Goal: Task Accomplishment & Management: Manage account settings

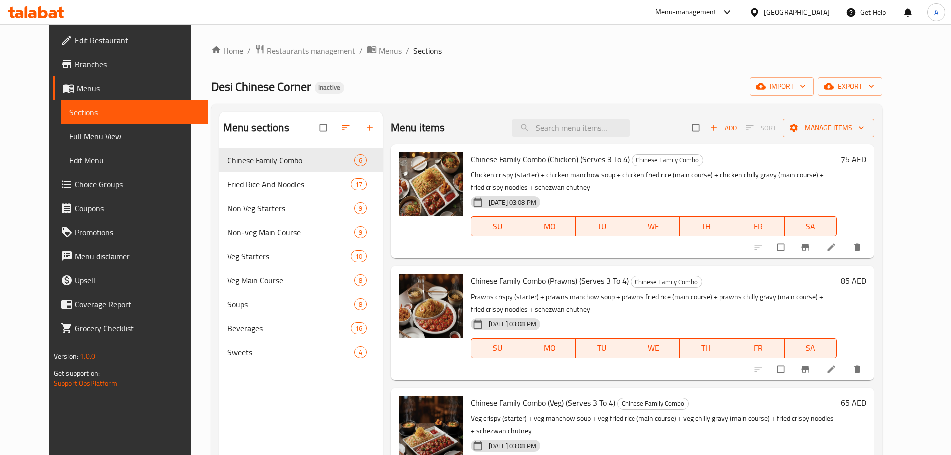
drag, startPoint x: 642, startPoint y: 87, endPoint x: 670, endPoint y: 82, distance: 27.9
click at [644, 87] on div "Desi Chinese Corner Inactive import export" at bounding box center [546, 86] width 671 height 18
click at [873, 80] on button "export" at bounding box center [850, 86] width 64 height 18
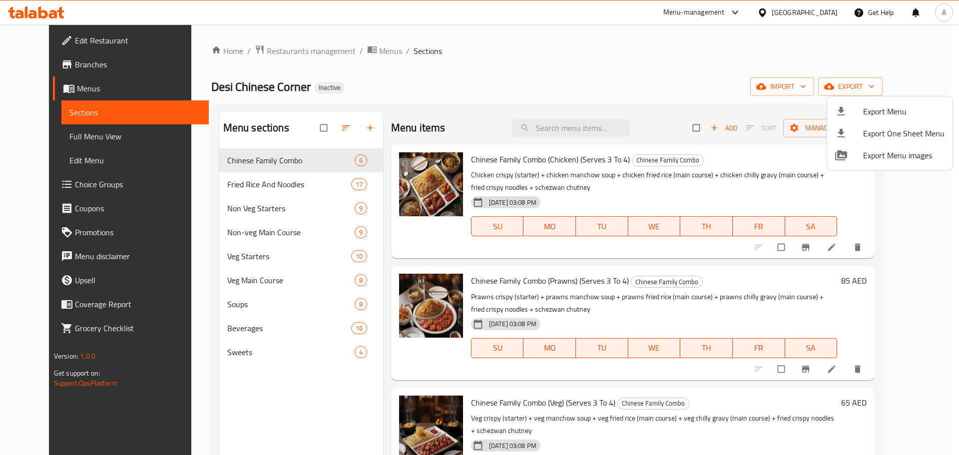
click at [877, 101] on li "Export Menu" at bounding box center [889, 111] width 125 height 22
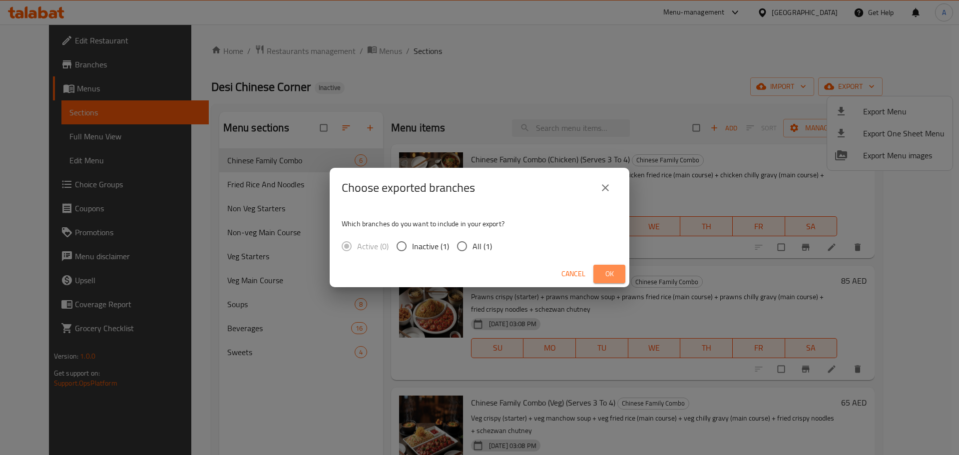
click at [617, 275] on span "Ok" at bounding box center [609, 274] width 16 height 12
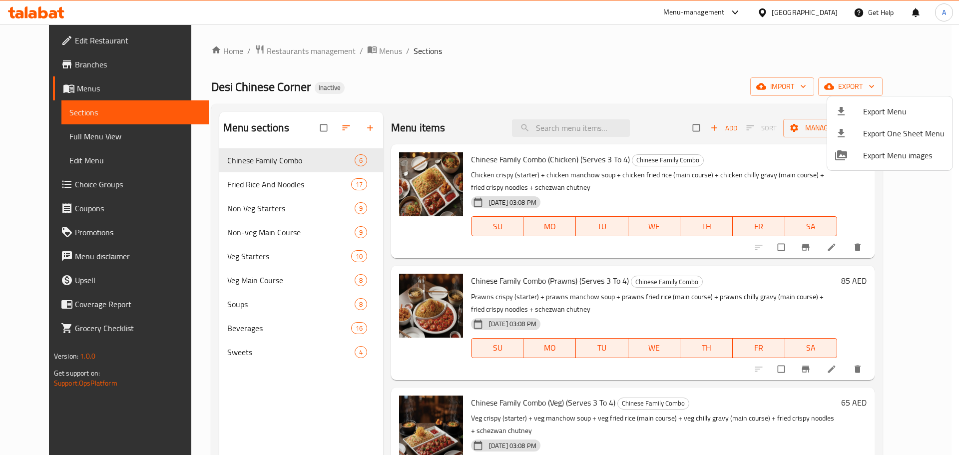
click at [310, 133] on div at bounding box center [479, 227] width 959 height 455
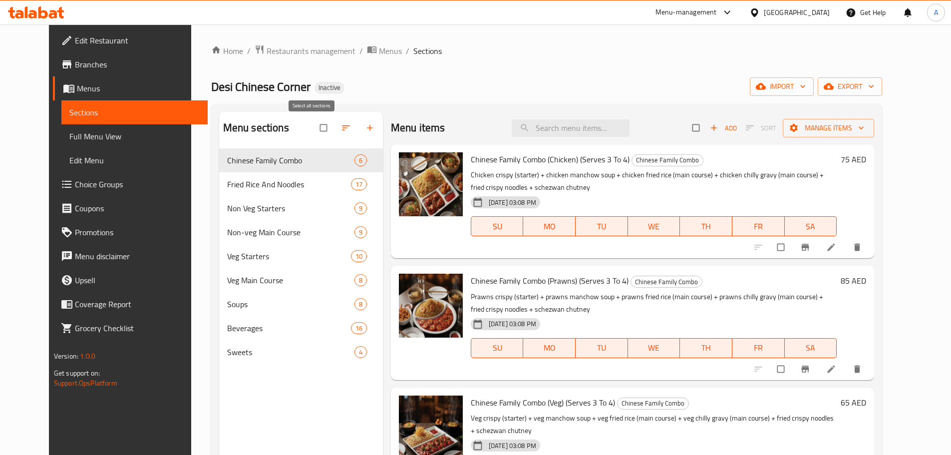
click at [314, 126] on input "checkbox" at bounding box center [324, 127] width 21 height 19
checkbox input "true"
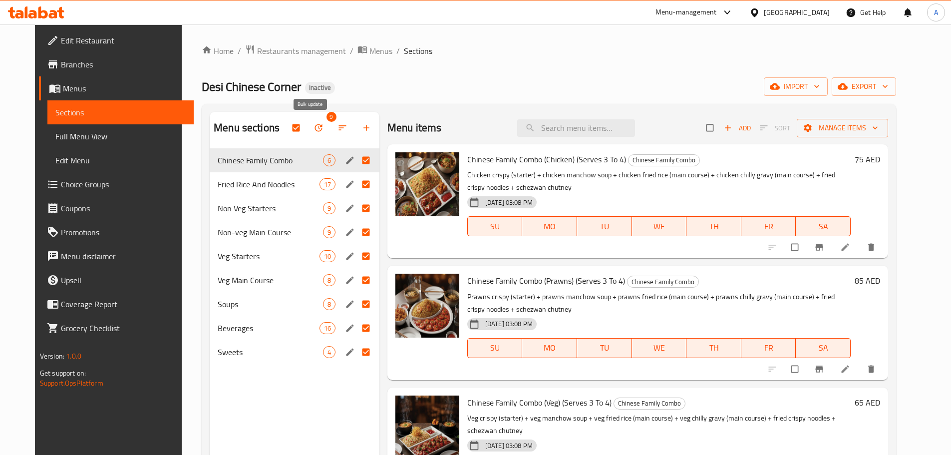
click at [314, 132] on icon "button" at bounding box center [319, 128] width 10 height 10
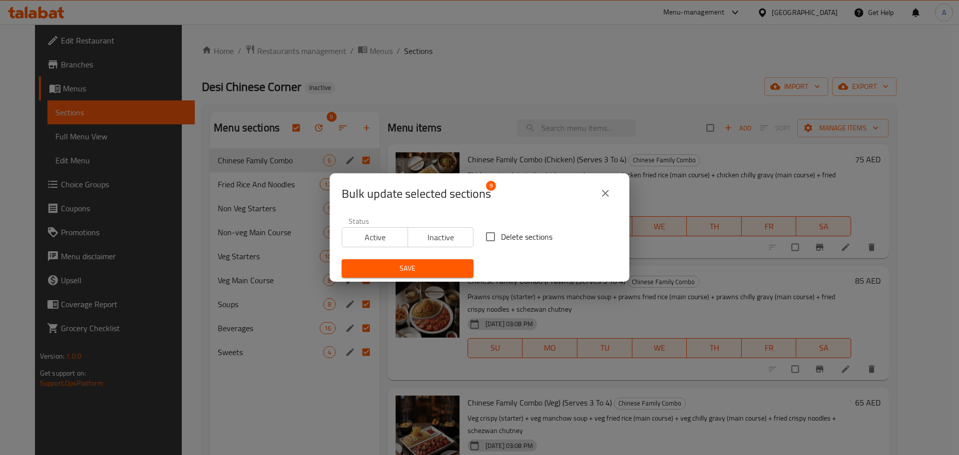
click at [541, 242] on span "Delete sections" at bounding box center [526, 237] width 51 height 12
click at [501, 242] on input "Delete sections" at bounding box center [490, 236] width 21 height 21
checkbox input "true"
drag, startPoint x: 447, startPoint y: 273, endPoint x: 493, endPoint y: 251, distance: 50.9
click at [448, 273] on span "Save" at bounding box center [408, 268] width 116 height 12
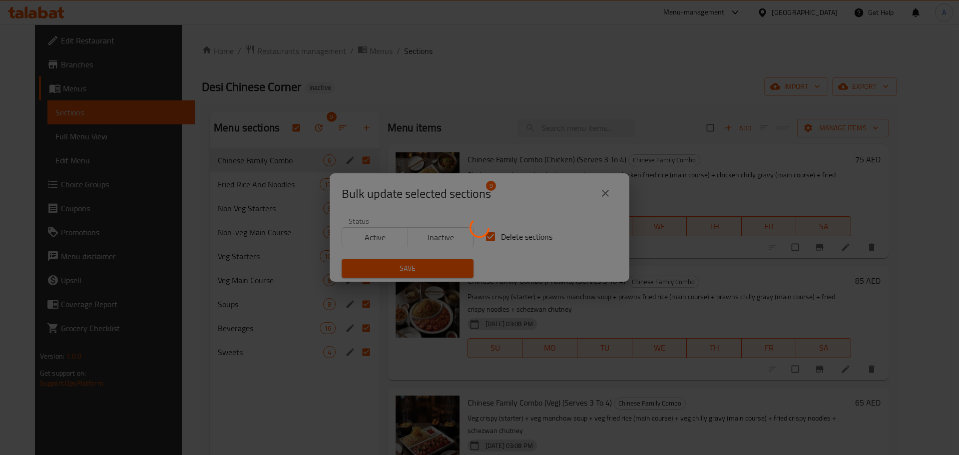
checkbox input "false"
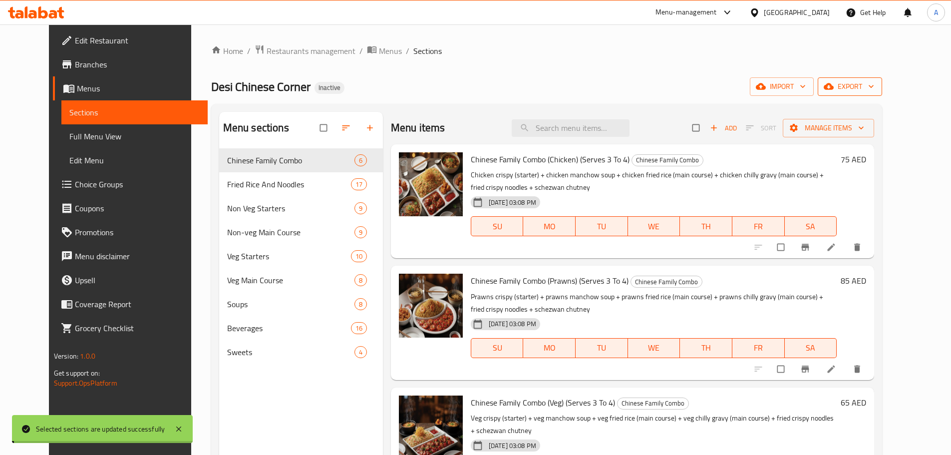
click at [806, 86] on span "import" at bounding box center [782, 86] width 48 height 12
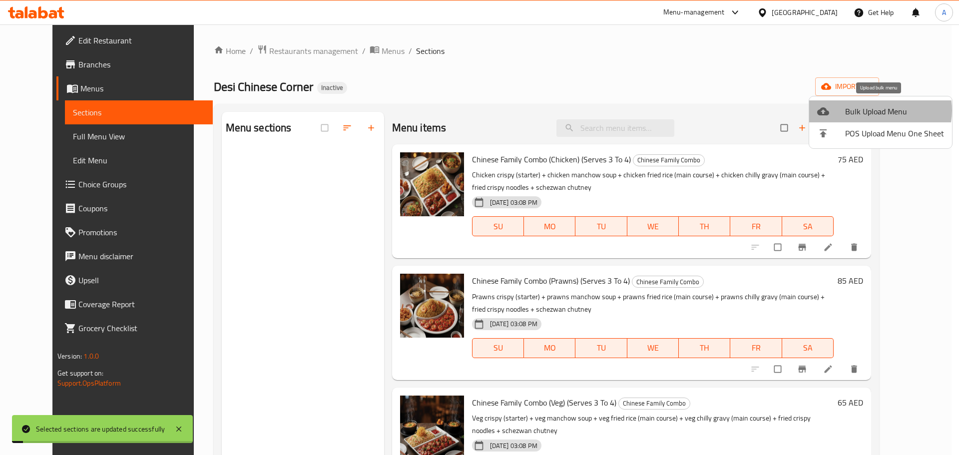
click at [877, 110] on span "Bulk Upload Menu" at bounding box center [894, 111] width 99 height 12
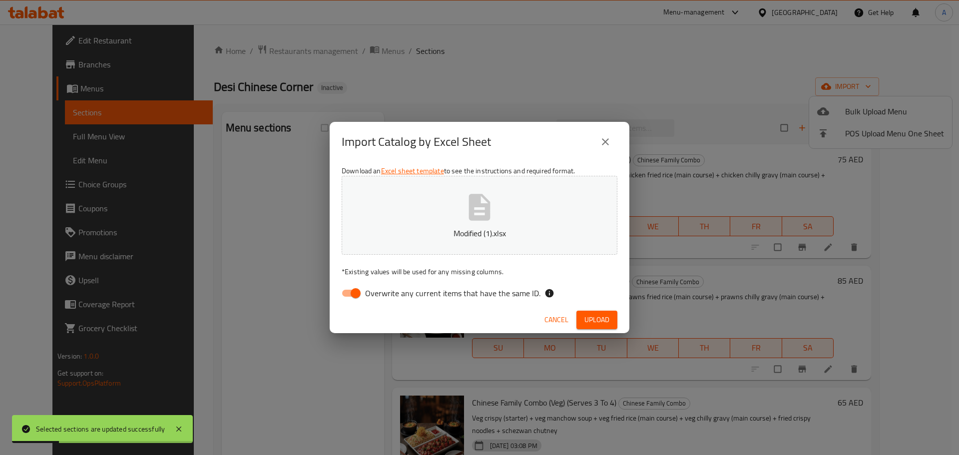
click at [511, 287] on span "Overwrite any current items that have the same ID." at bounding box center [452, 293] width 175 height 12
click at [384, 287] on input "Overwrite any current items that have the same ID." at bounding box center [355, 293] width 57 height 19
checkbox input "false"
click at [579, 310] on div "Cancel Upload" at bounding box center [480, 320] width 300 height 26
click at [587, 315] on span "Upload" at bounding box center [596, 320] width 25 height 12
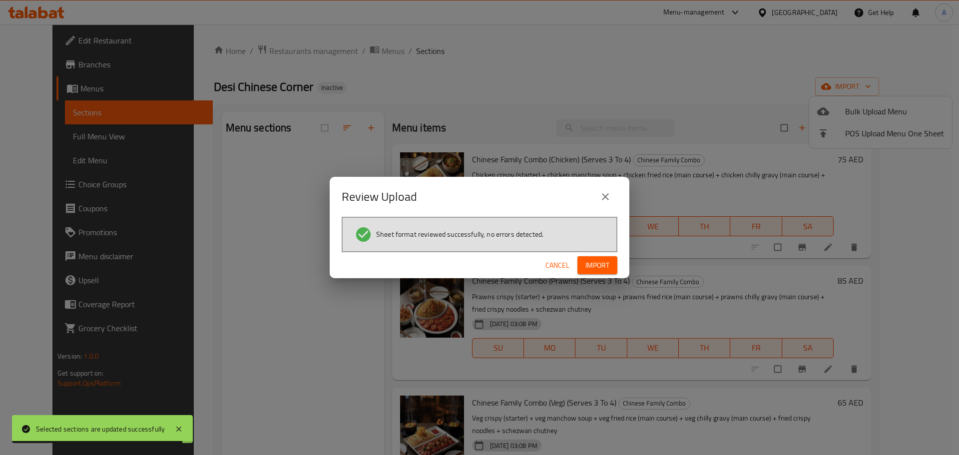
click at [610, 261] on button "Import" at bounding box center [597, 265] width 40 height 18
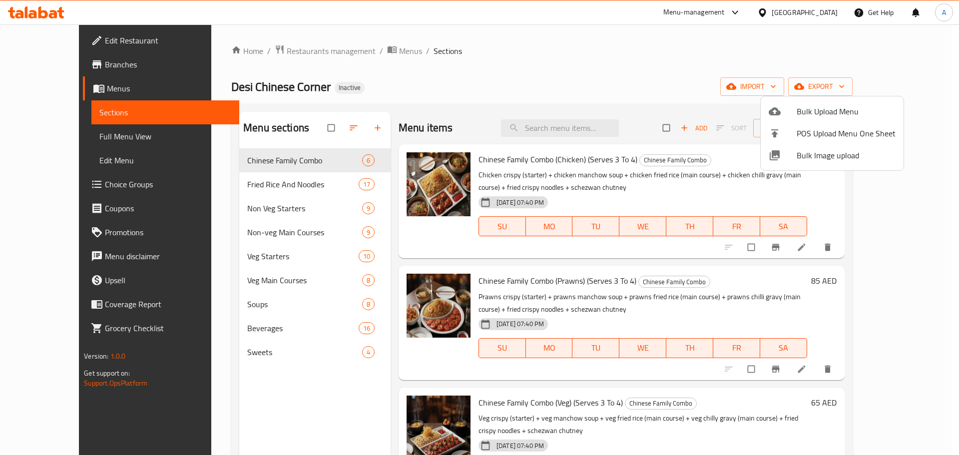
click at [89, 144] on div at bounding box center [479, 227] width 959 height 455
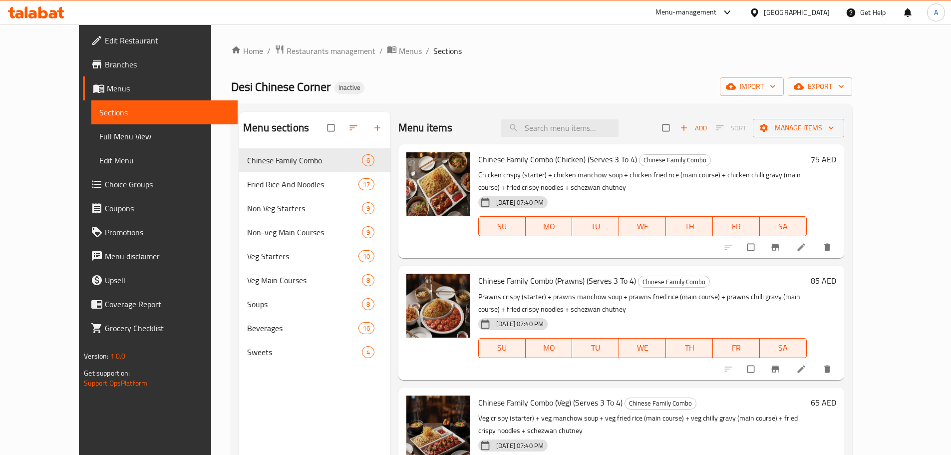
click at [91, 144] on link "Full Menu View" at bounding box center [164, 136] width 146 height 24
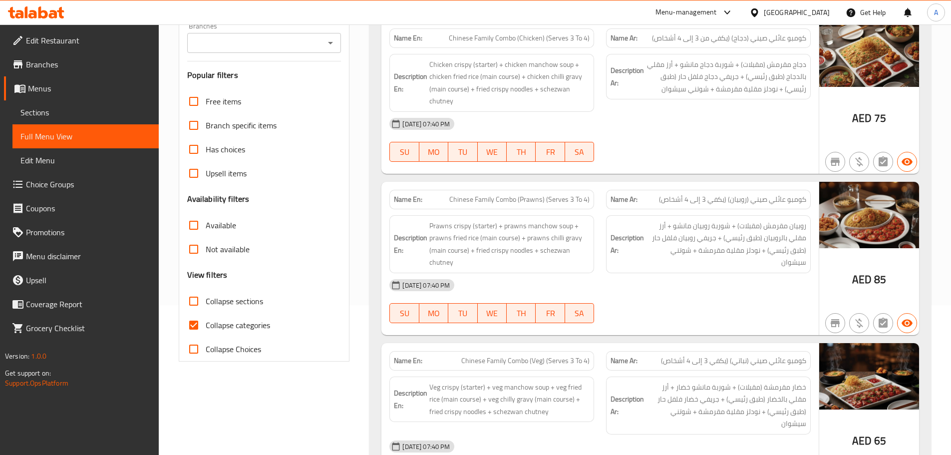
drag, startPoint x: 191, startPoint y: 330, endPoint x: 341, endPoint y: 273, distance: 160.3
click at [191, 330] on input "Collapse categories" at bounding box center [194, 325] width 24 height 24
checkbox input "false"
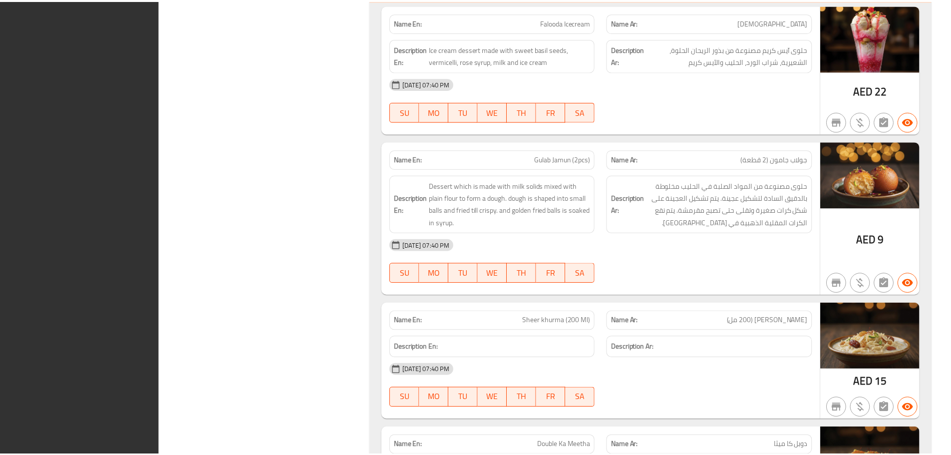
scroll to position [15411, 0]
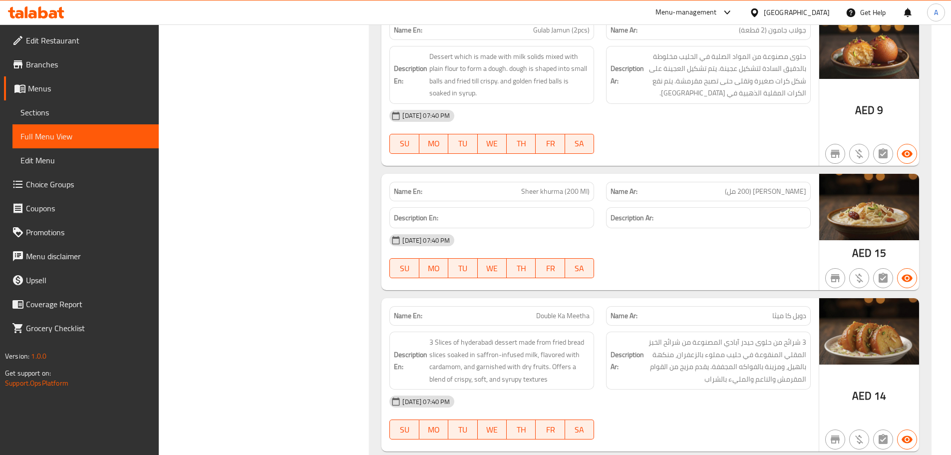
click at [102, 106] on span "Sections" at bounding box center [85, 112] width 130 height 12
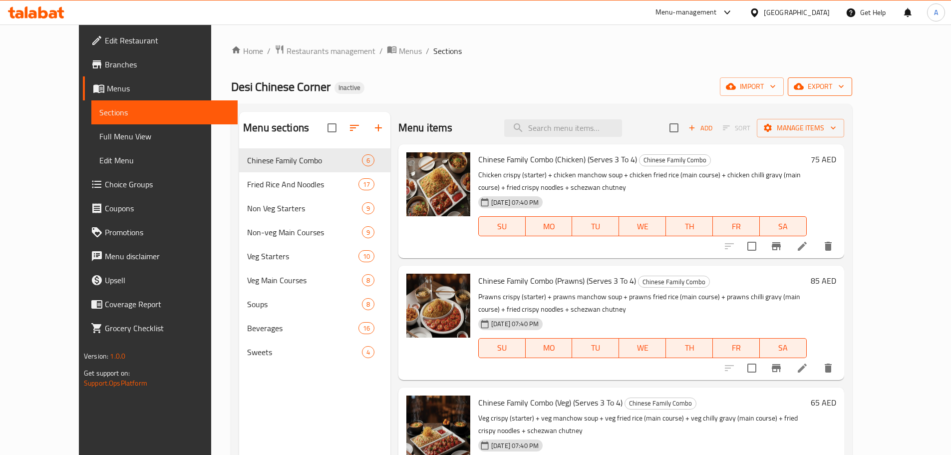
click at [844, 87] on span "export" at bounding box center [820, 86] width 48 height 12
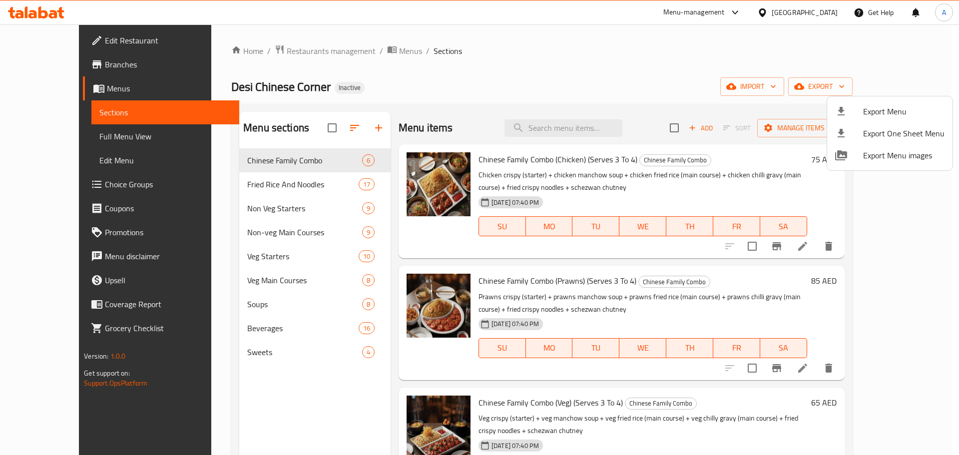
click at [851, 119] on li "Export Menu" at bounding box center [889, 111] width 125 height 22
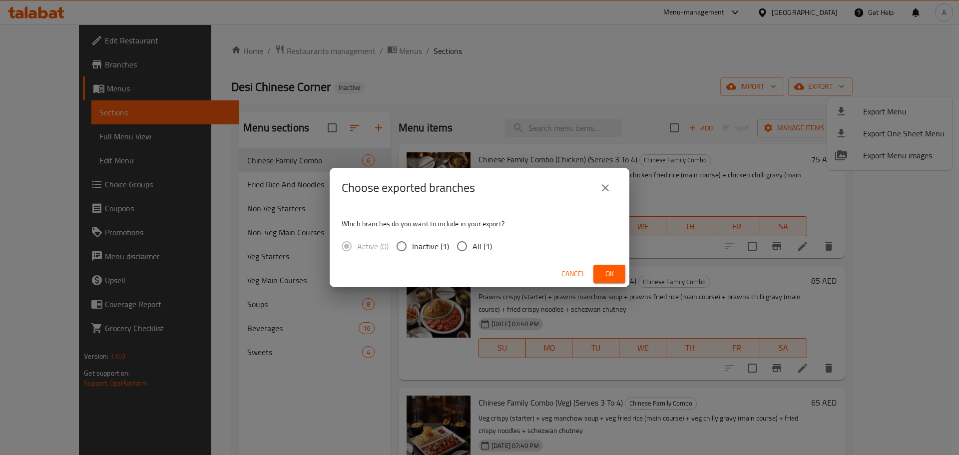
click at [484, 249] on span "All (1)" at bounding box center [481, 246] width 19 height 12
click at [472, 249] on input "All (1)" at bounding box center [461, 246] width 21 height 21
radio input "true"
click at [625, 275] on div "Cancel Ok" at bounding box center [480, 274] width 300 height 26
click at [615, 273] on span "Ok" at bounding box center [609, 274] width 16 height 12
